Goal: Information Seeking & Learning: Find specific page/section

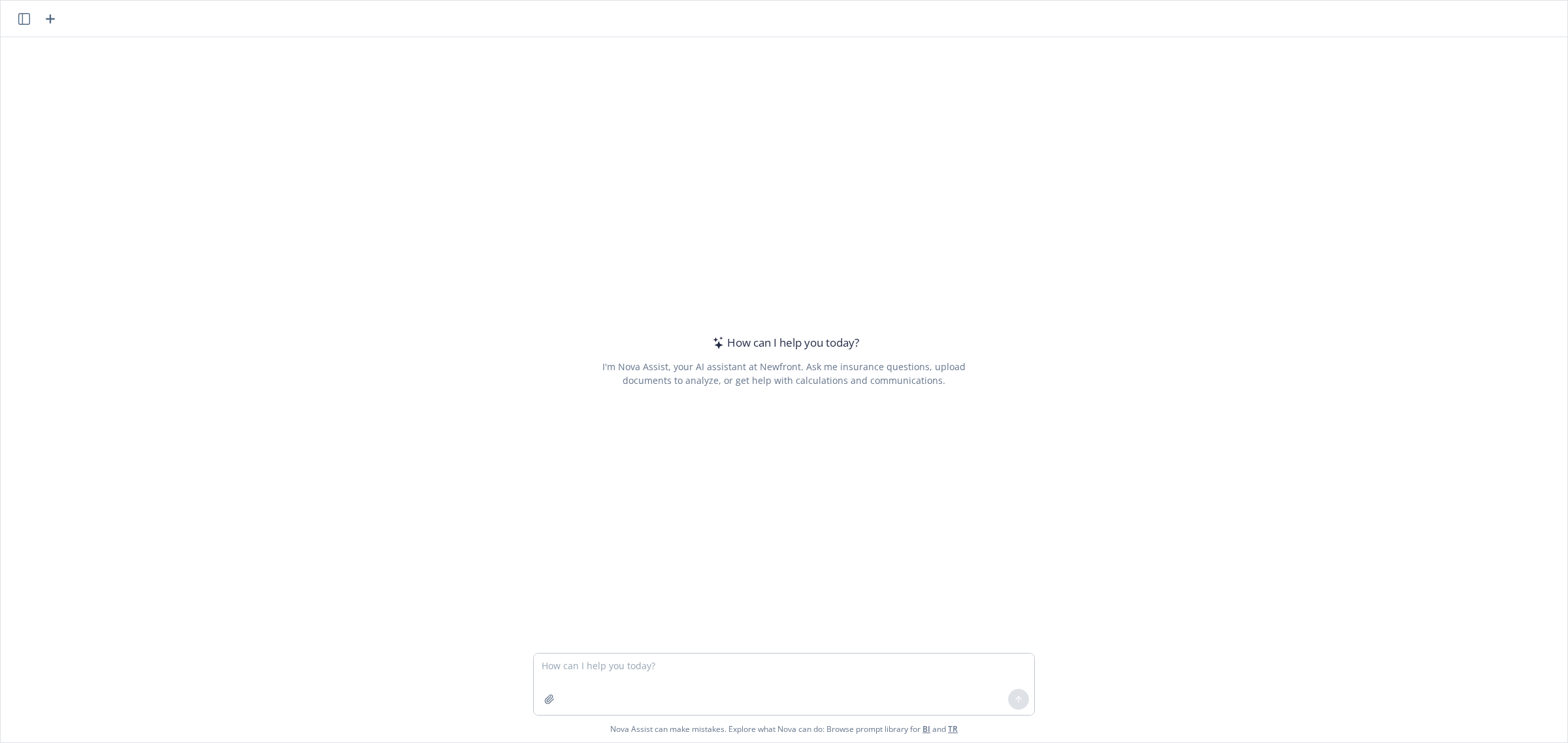
click at [628, 663] on textarea at bounding box center [784, 684] width 500 height 61
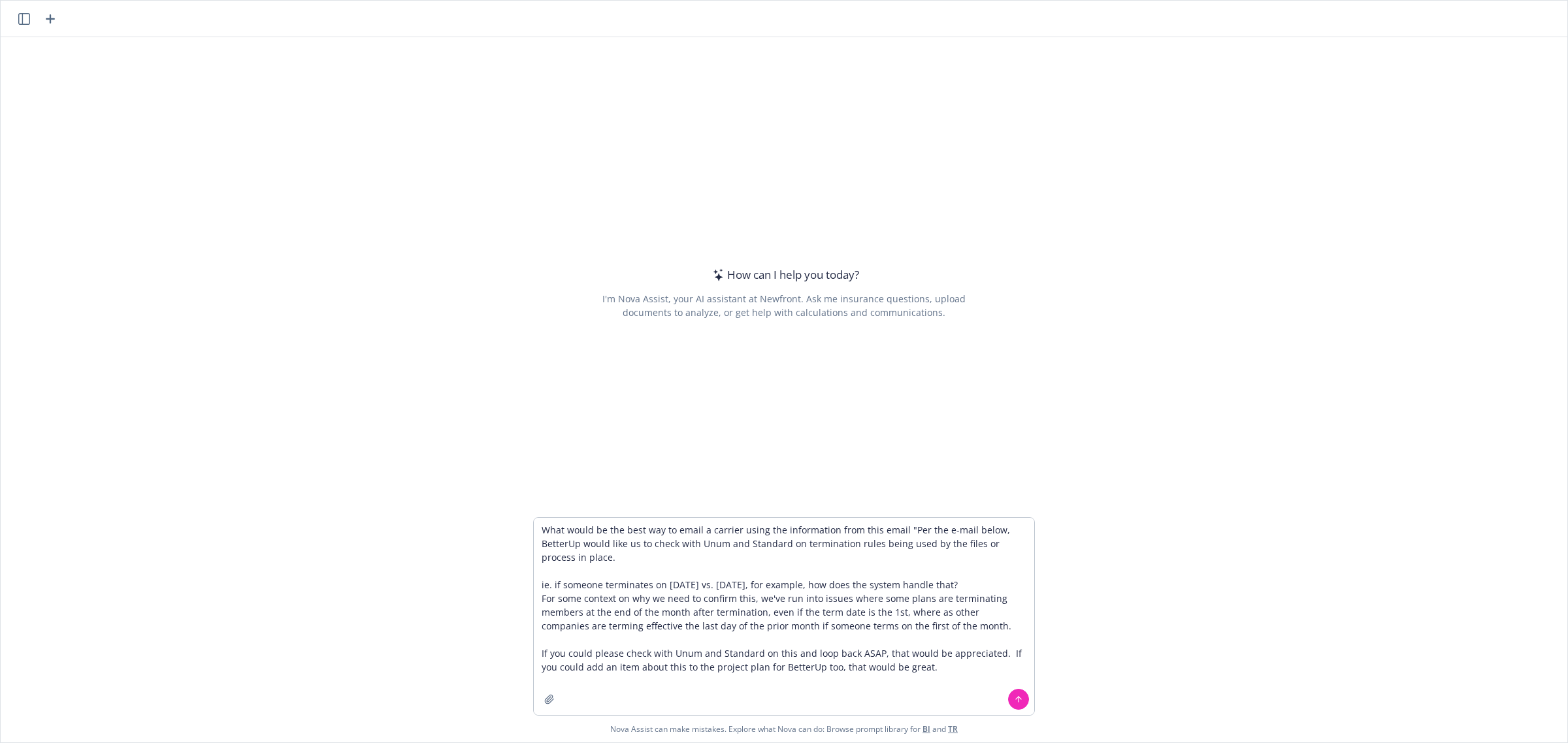
type textarea "What would be the best way to email a carrier using the information from this e…"
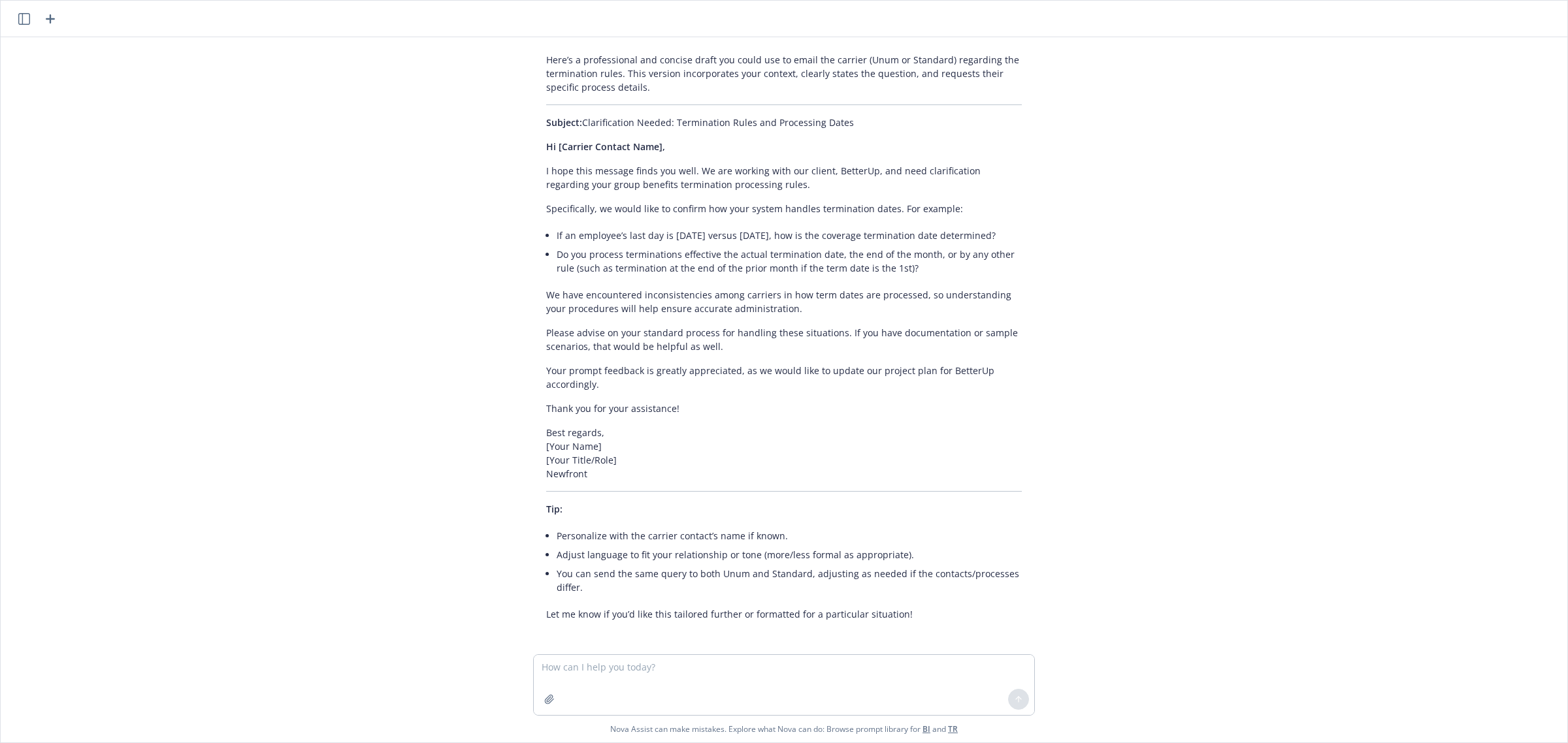
scroll to position [201, 0]
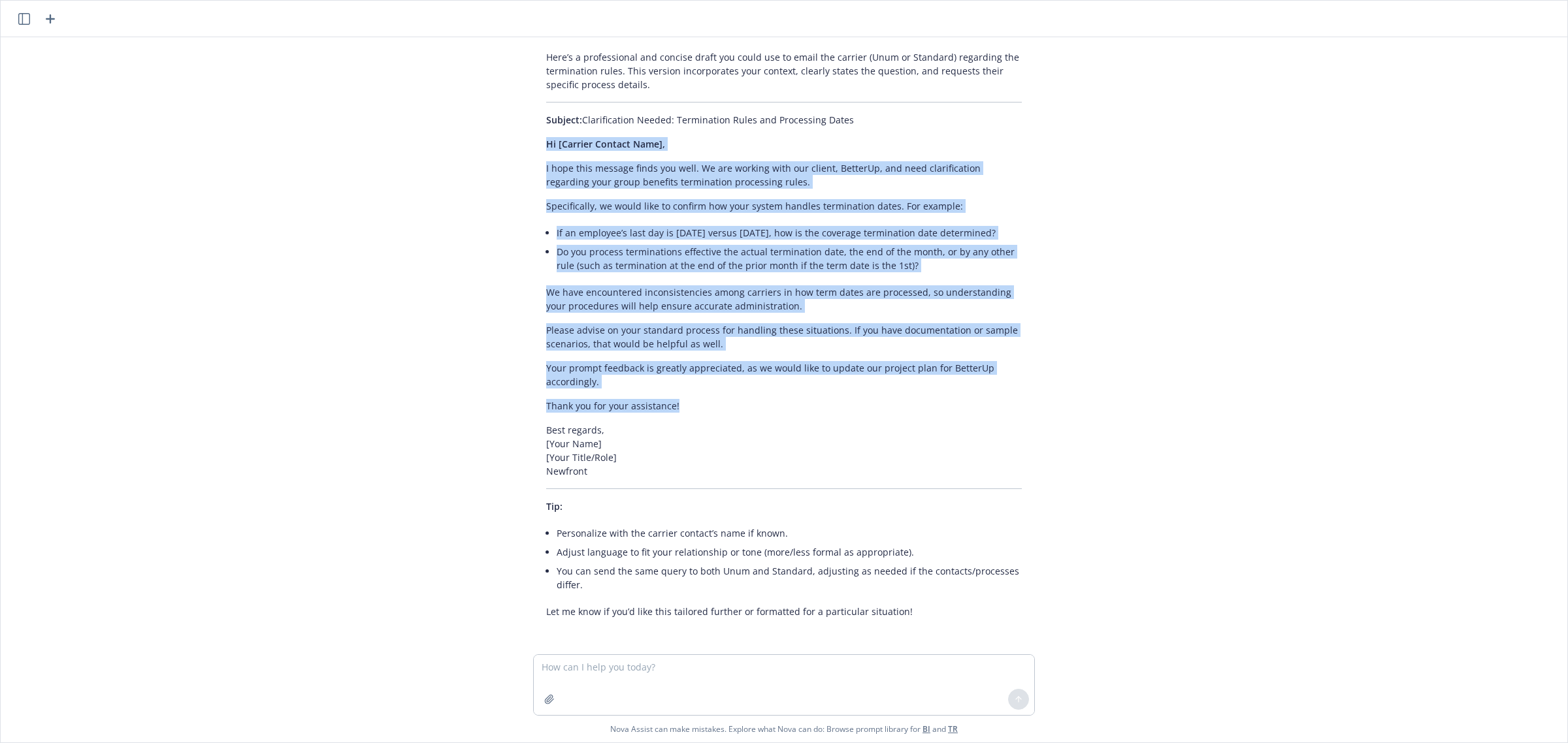
drag, startPoint x: 527, startPoint y: 145, endPoint x: 677, endPoint y: 408, distance: 302.8
click at [677, 408] on div "Here’s a professional and concise draft you could use to email the carrier (Unu…" at bounding box center [784, 335] width 502 height 578
copy div "Hi [Carrier Contact Name], I hope this message finds you well. We are working w…"
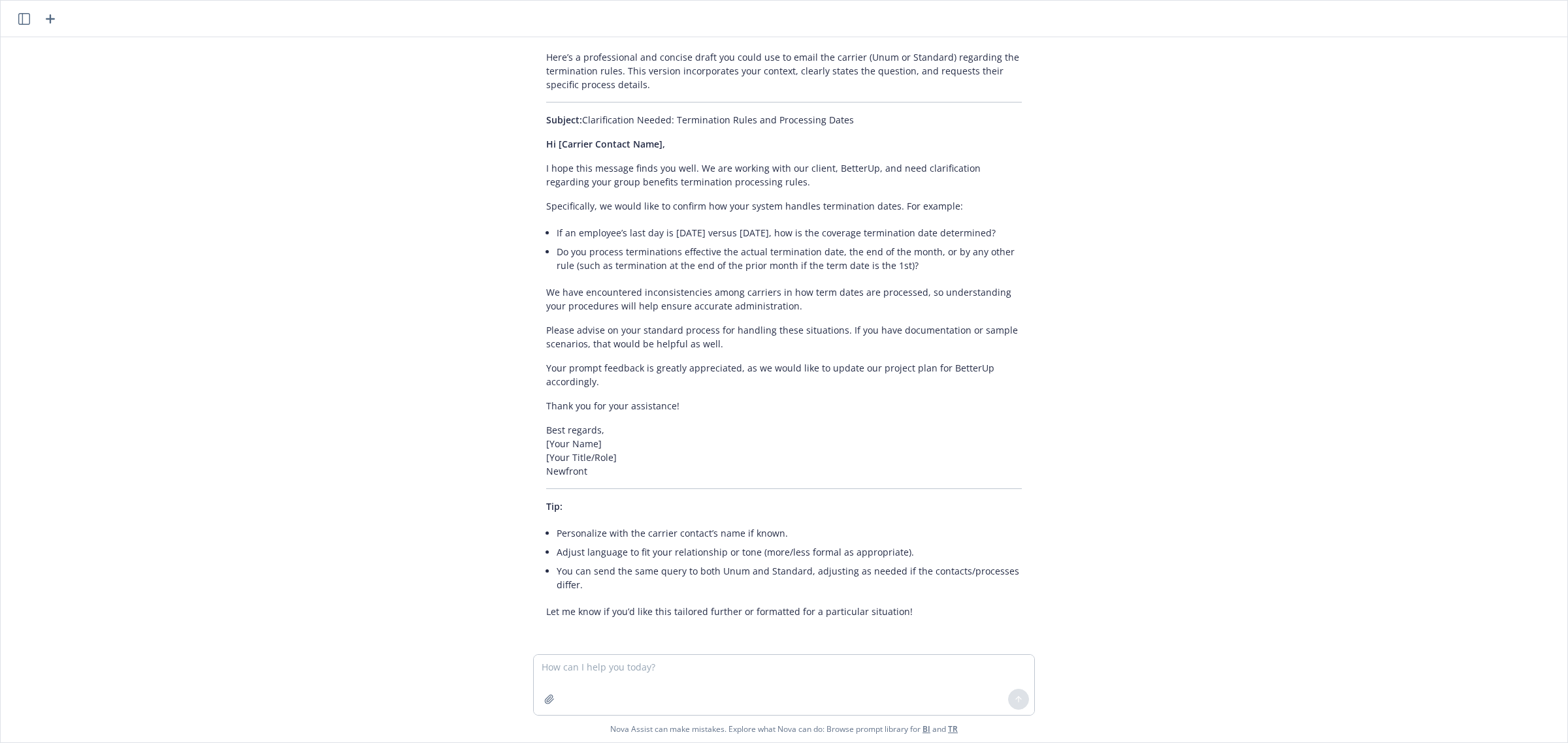
click at [1127, 575] on div "What would be the best way to email a carrier using the information from this e…" at bounding box center [784, 345] width 1566 height 617
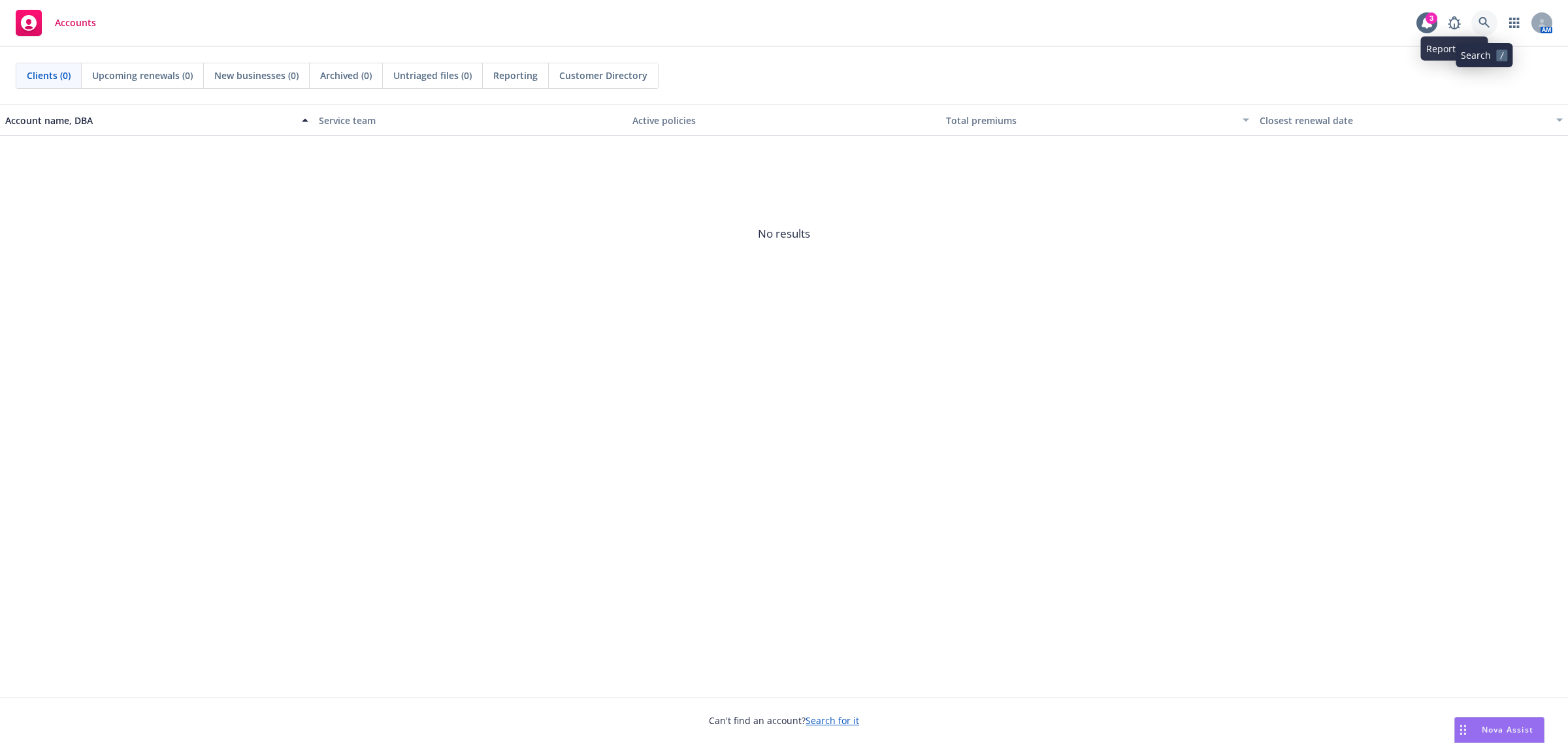
click at [1483, 26] on icon at bounding box center [1484, 23] width 12 height 12
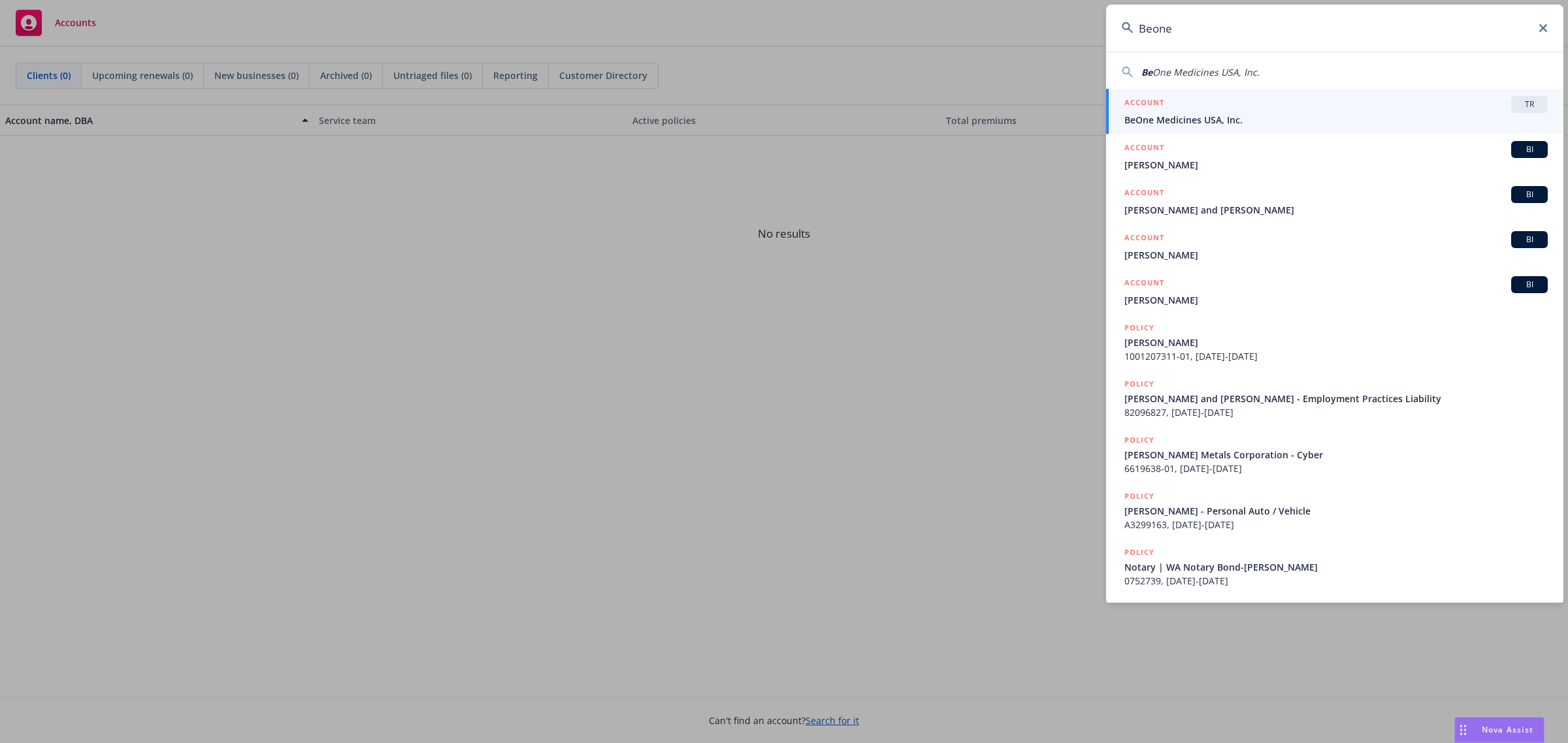
type input "Beone"
click at [1307, 114] on span "BeOne Medicines USA, Inc." at bounding box center [1335, 120] width 423 height 14
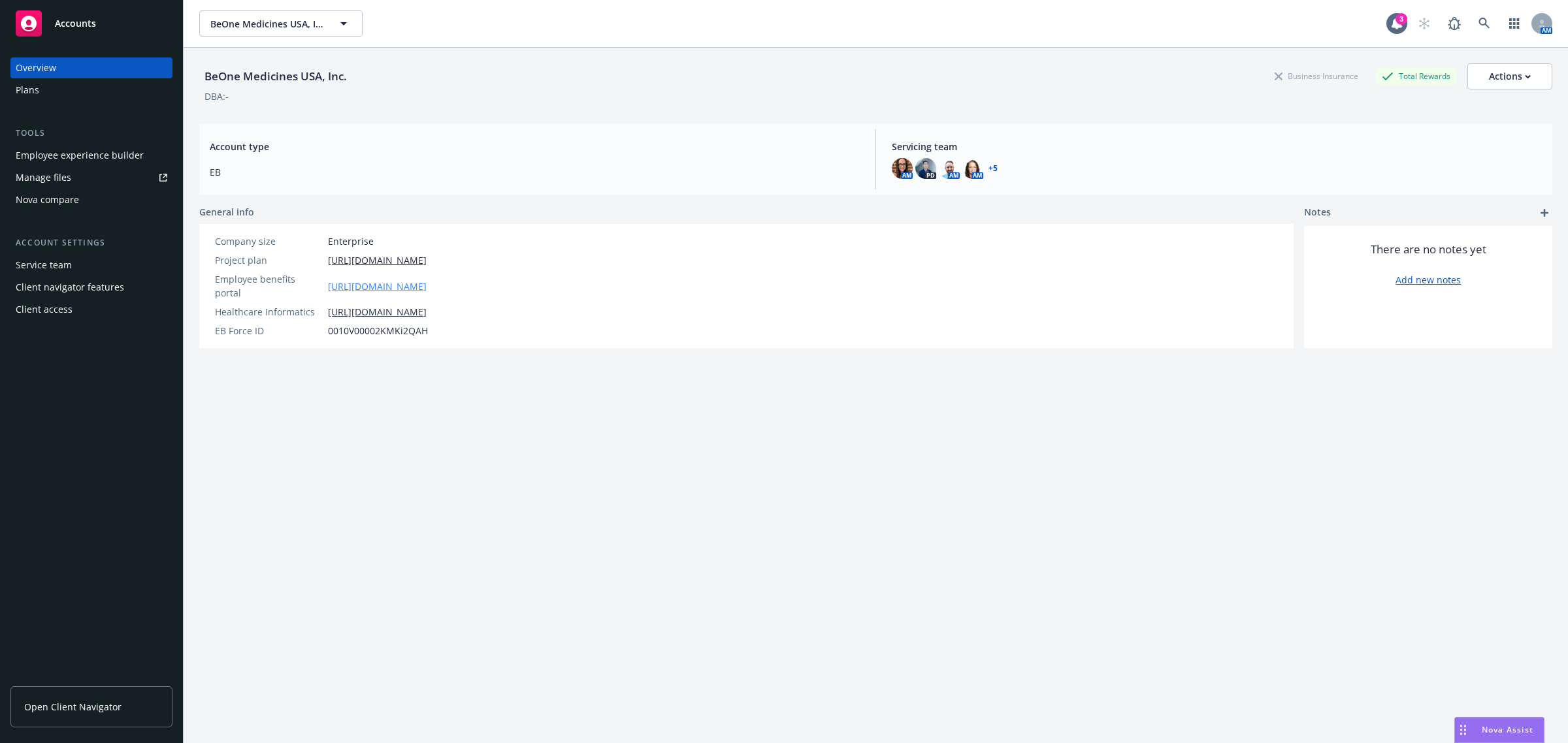
click at [375, 284] on link "[URL][DOMAIN_NAME]" at bounding box center [377, 286] width 99 height 14
click at [72, 156] on div "Employee experience builder" at bounding box center [80, 156] width 128 height 21
click at [115, 703] on span "Open Client Navigator" at bounding box center [73, 707] width 97 height 14
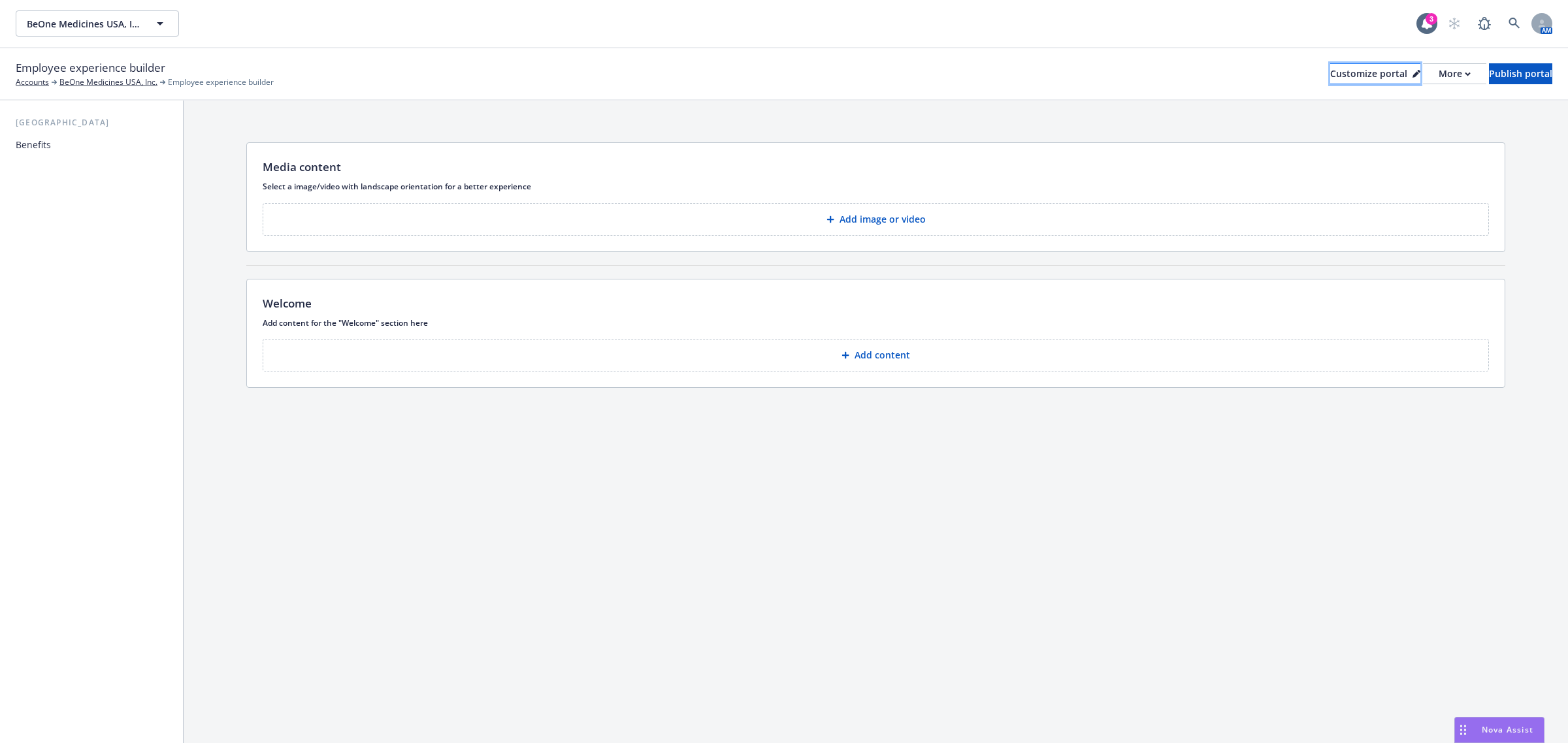
click at [1330, 82] on div "Customize portal" at bounding box center [1375, 74] width 90 height 20
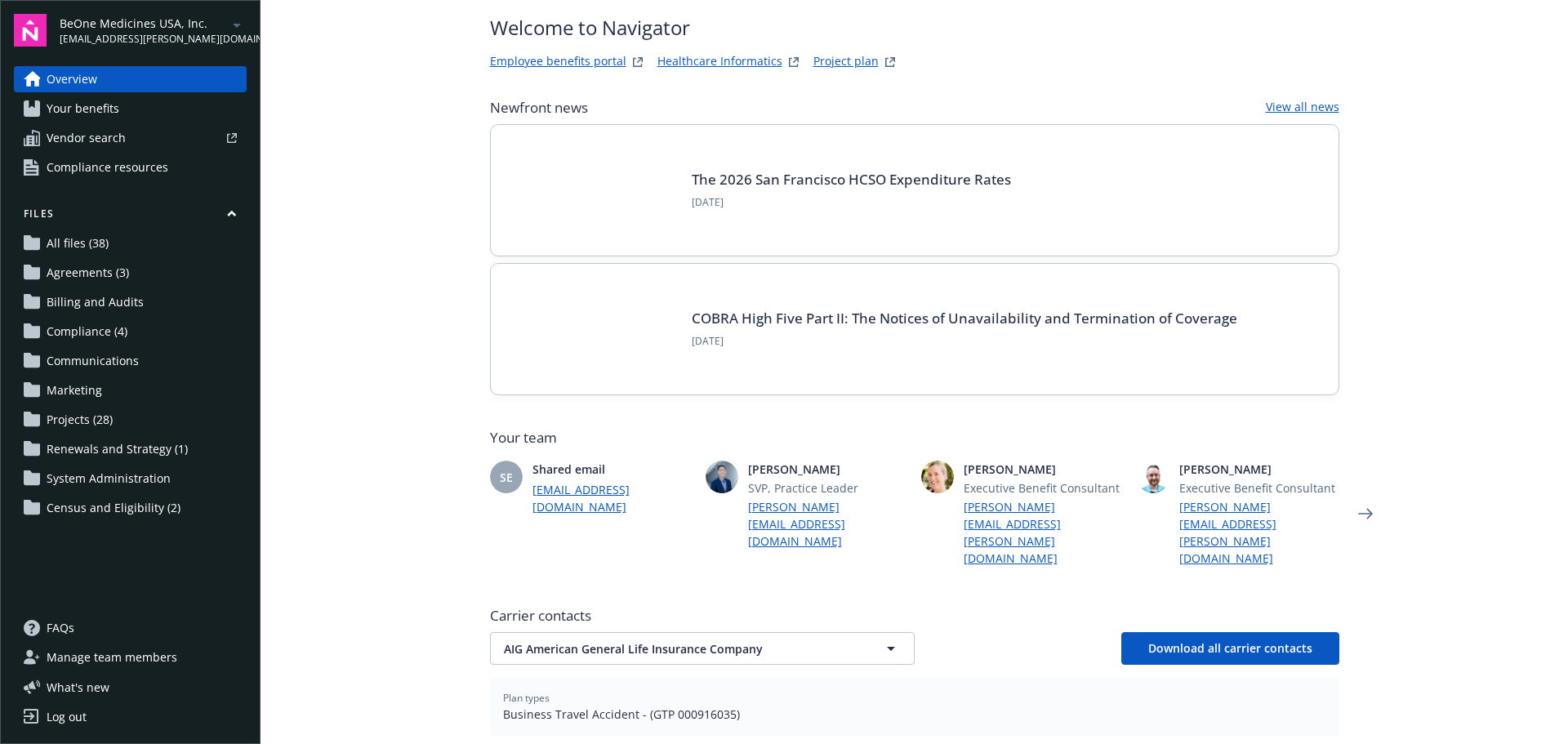
scroll to position [81, 0]
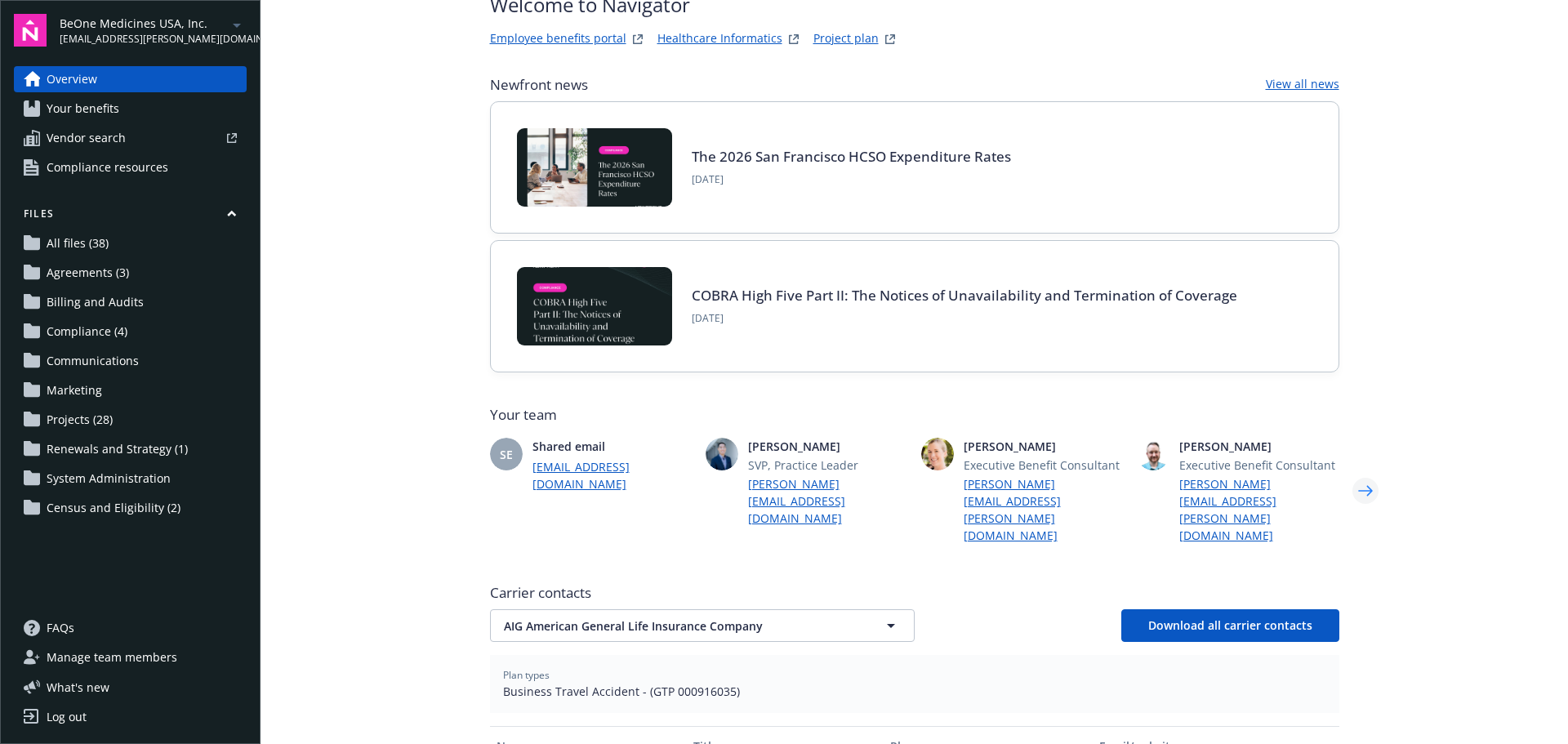
click at [1359, 474] on icon "Next" at bounding box center [1365, 490] width 26 height 33
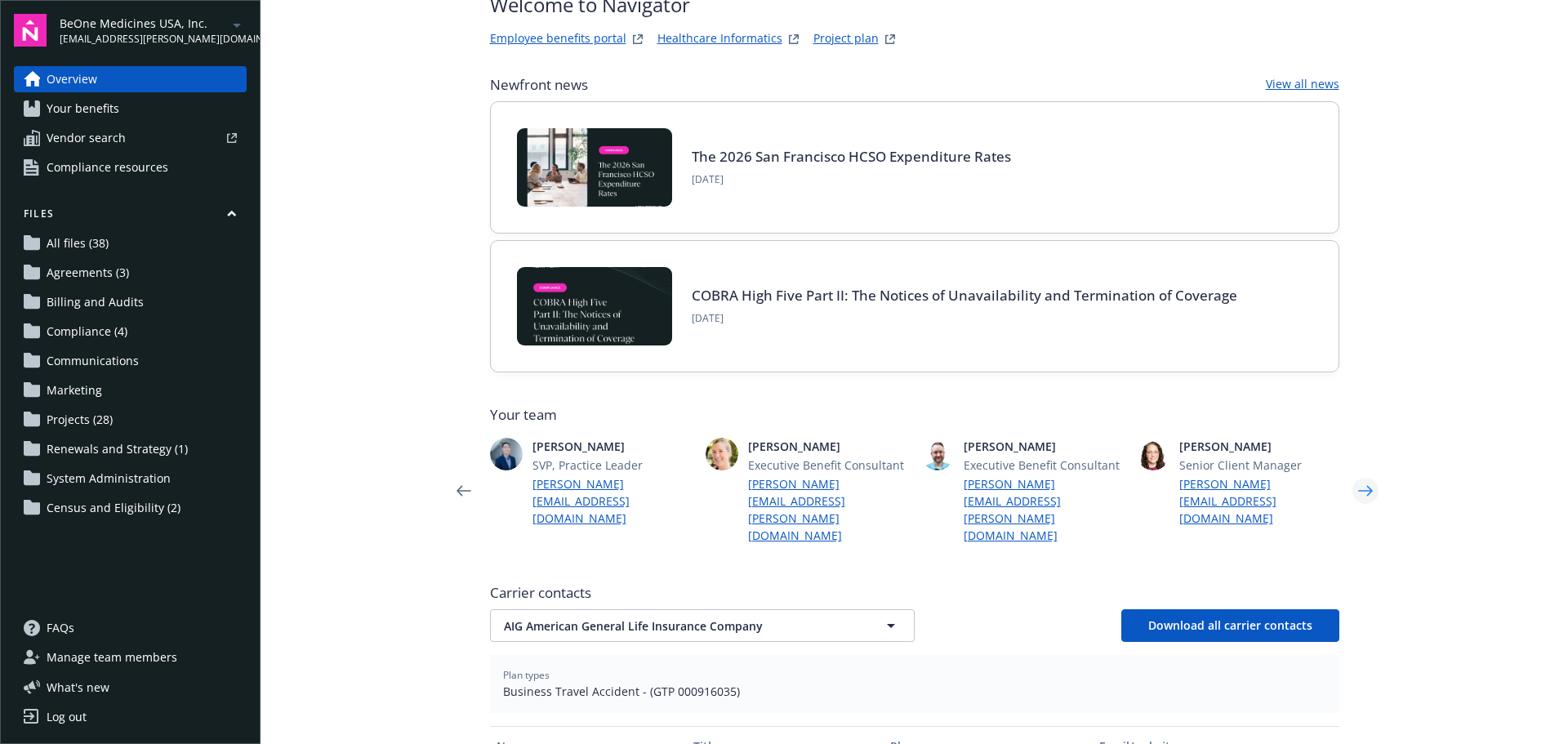
click at [1359, 474] on icon "Next" at bounding box center [1365, 490] width 26 height 33
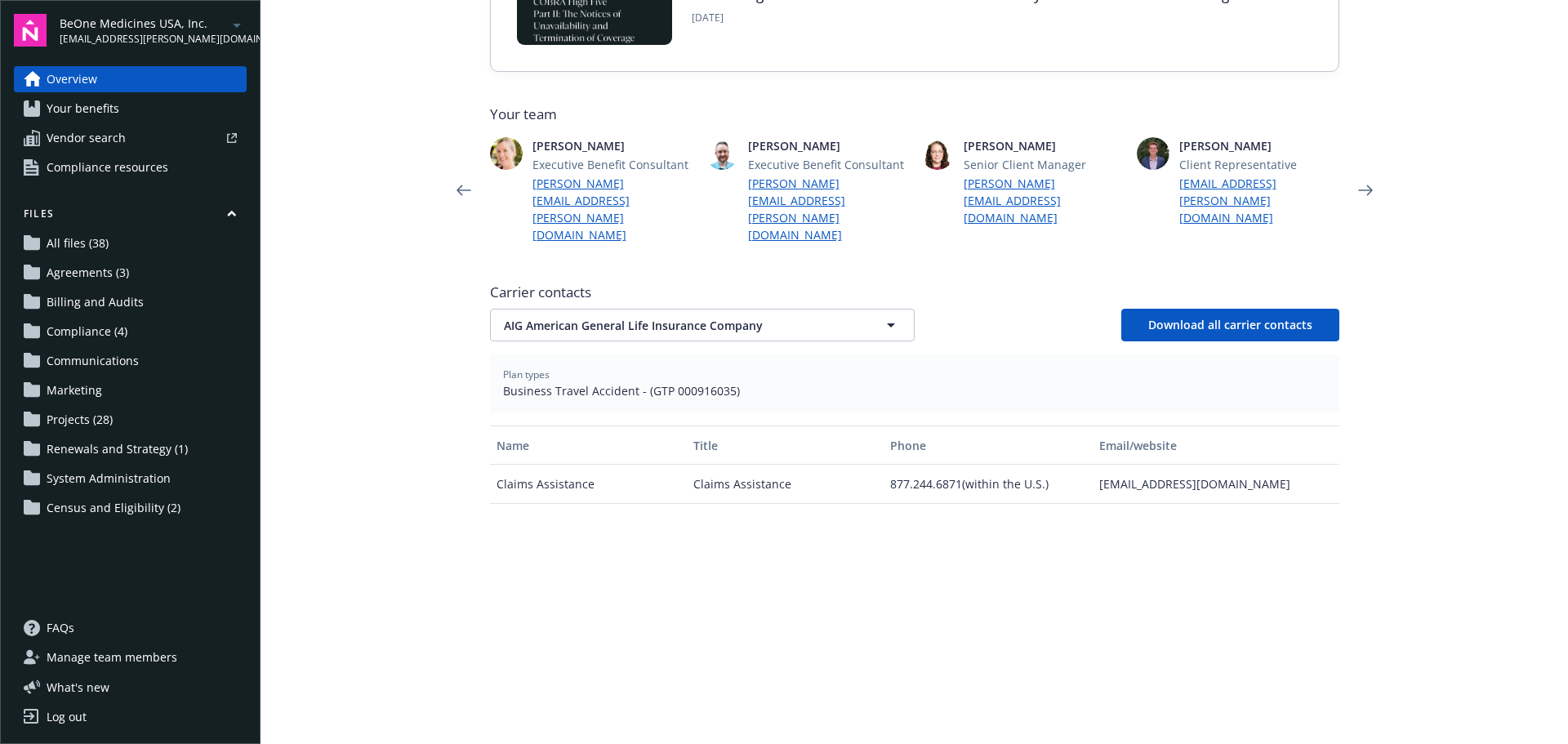
scroll to position [408, 0]
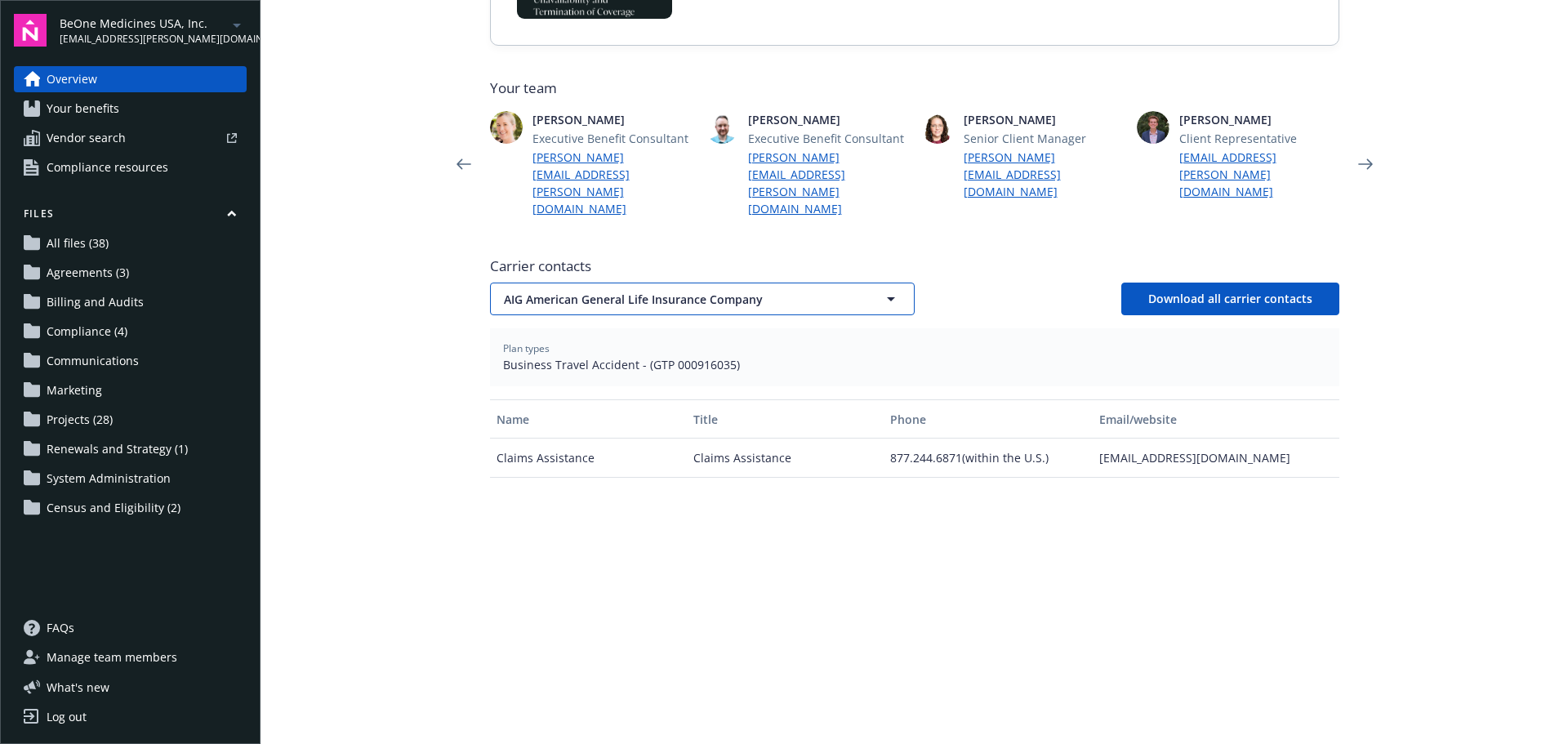
click at [878, 282] on button "AIG American General Life Insurance Company" at bounding box center [702, 298] width 425 height 33
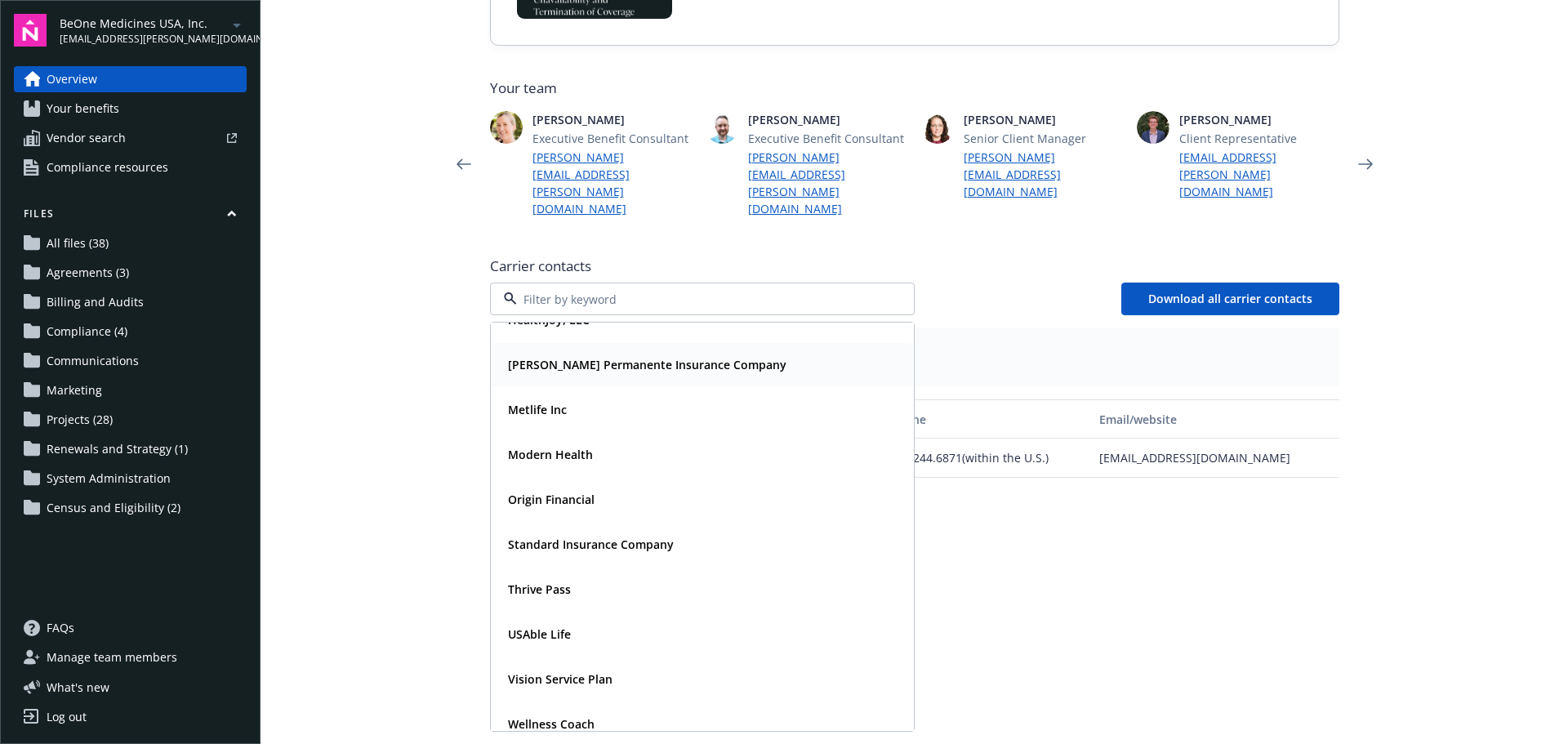
scroll to position [355, 0]
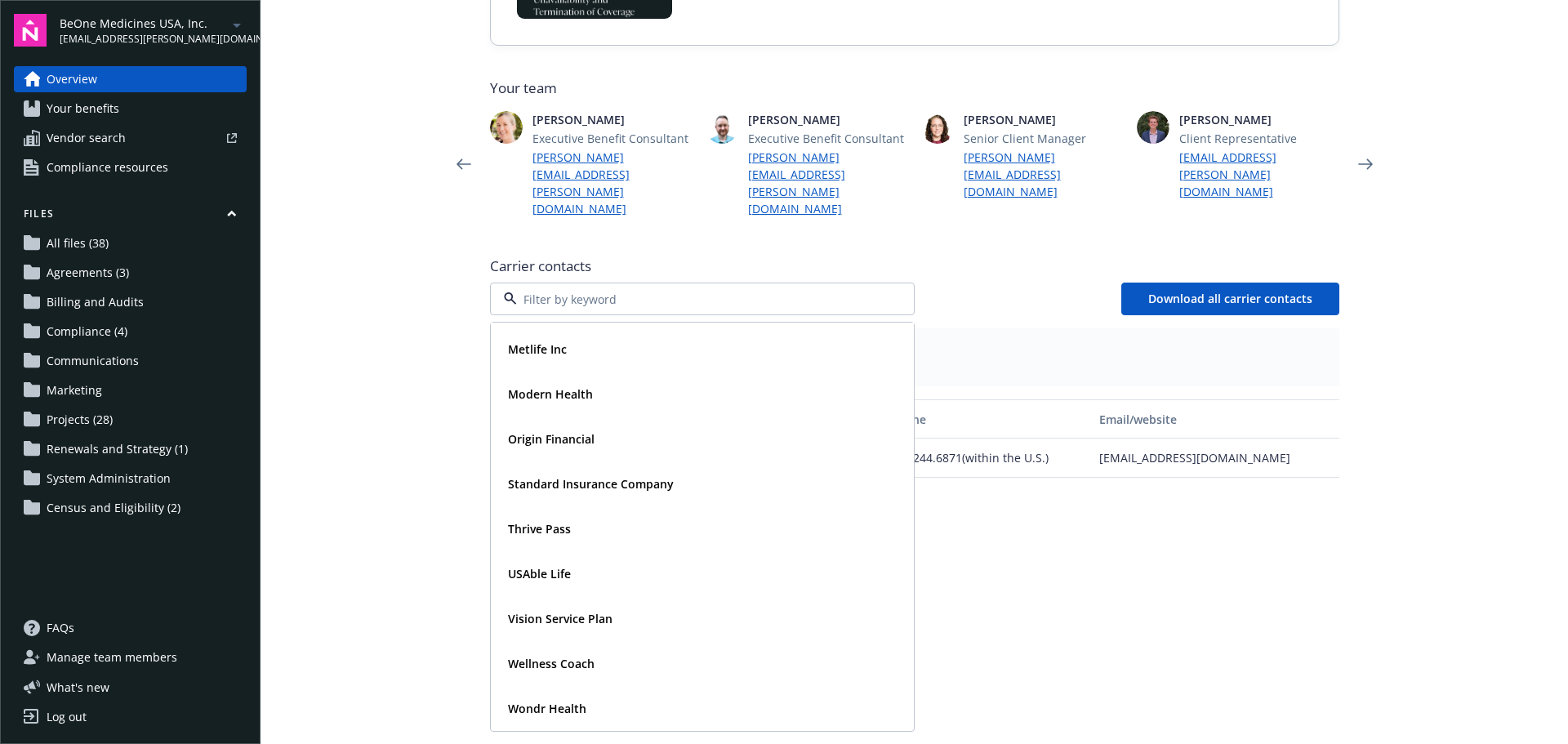
click at [1071, 625] on div "Name Title Phone Email/website Claims Assistance Claims Assistance 877.244.6871…" at bounding box center [914, 601] width 849 height 404
